Goal: Find specific page/section: Find specific page/section

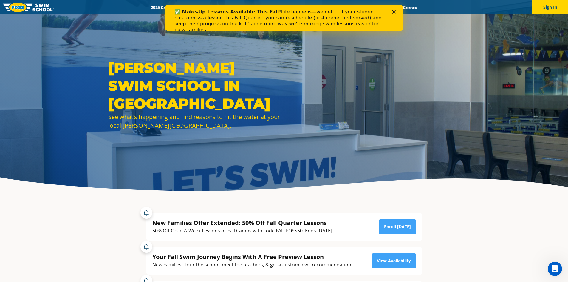
click at [393, 10] on div "✅ Make-Up Lessons Available This Fall! Life happens—we get it. If your student …" at bounding box center [284, 20] width 239 height 27
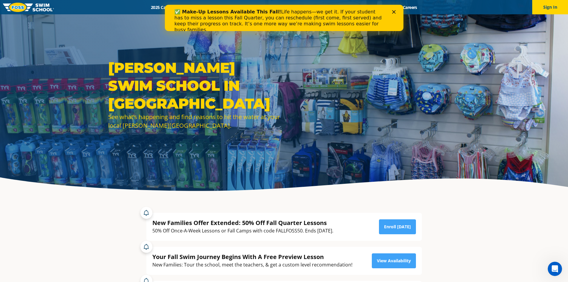
click at [394, 11] on polygon "Close" at bounding box center [394, 12] width 4 height 4
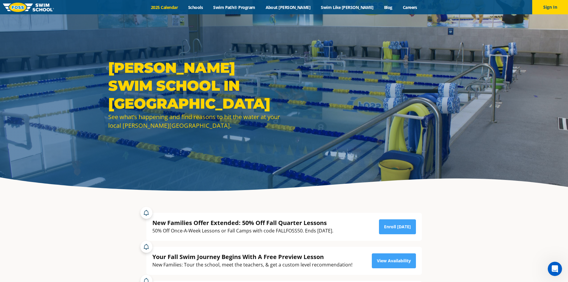
click at [183, 5] on link "2025 Calendar" at bounding box center [164, 7] width 37 height 6
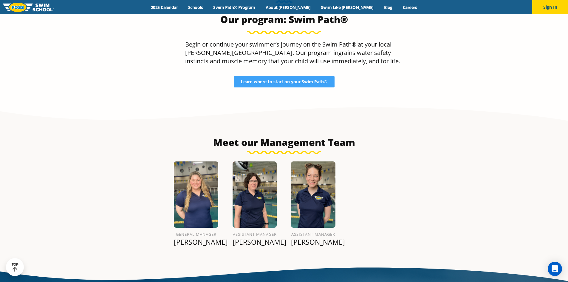
scroll to position [686, 0]
